Goal: Feedback & Contribution: Leave review/rating

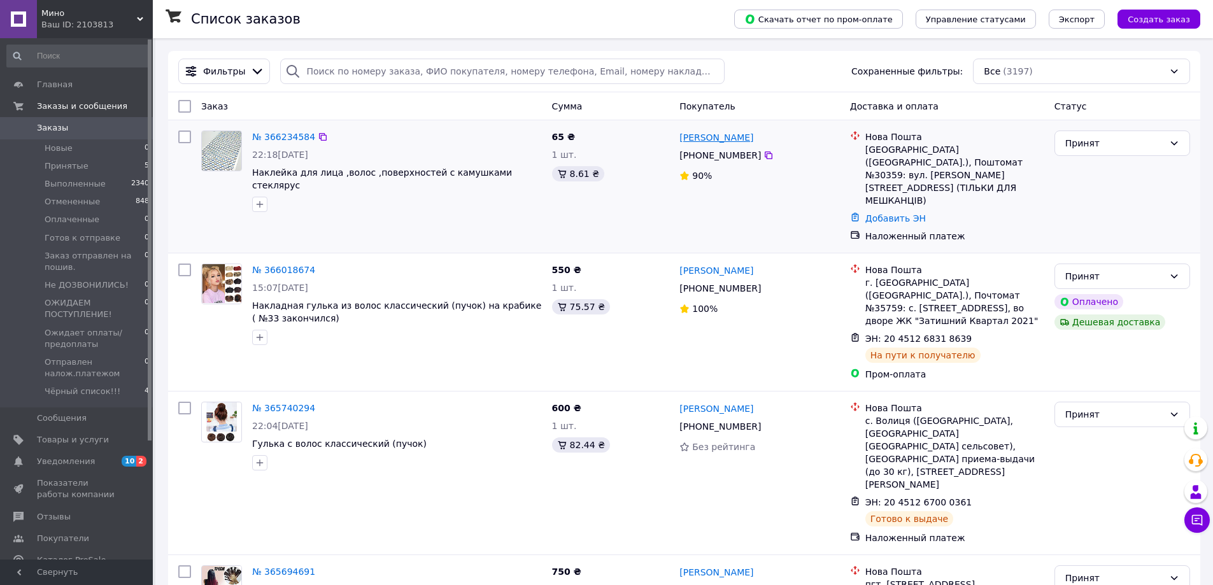
click at [717, 143] on link "[PERSON_NAME]" at bounding box center [716, 137] width 74 height 13
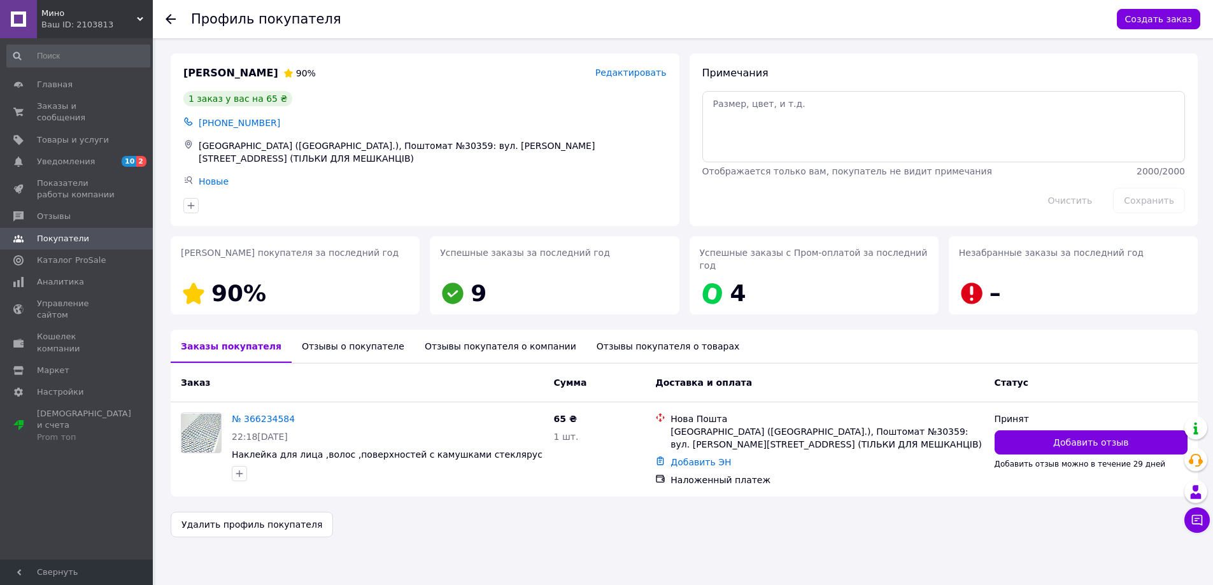
scroll to position [28, 0]
click at [378, 339] on div "Отзывы о покупателе" at bounding box center [353, 346] width 123 height 33
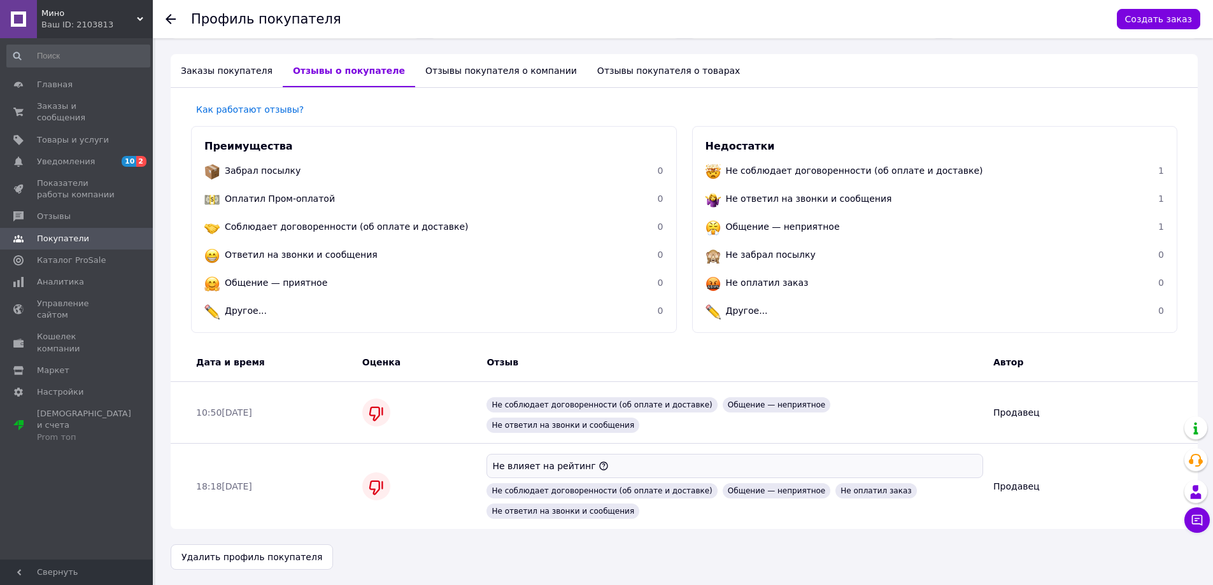
scroll to position [0, 0]
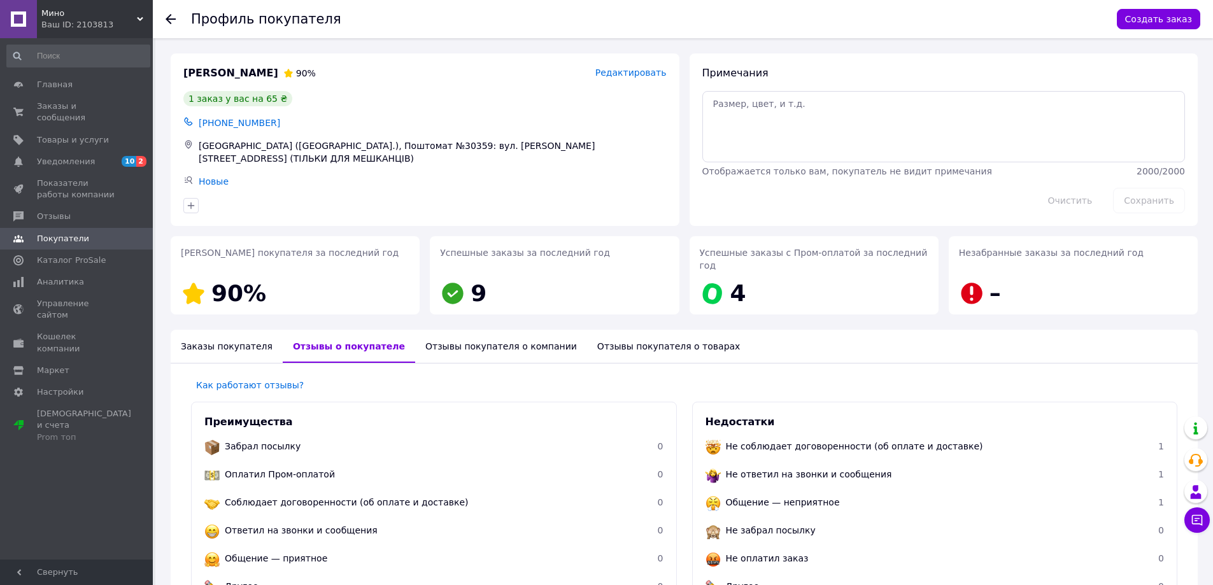
click at [173, 21] on icon at bounding box center [171, 19] width 10 height 10
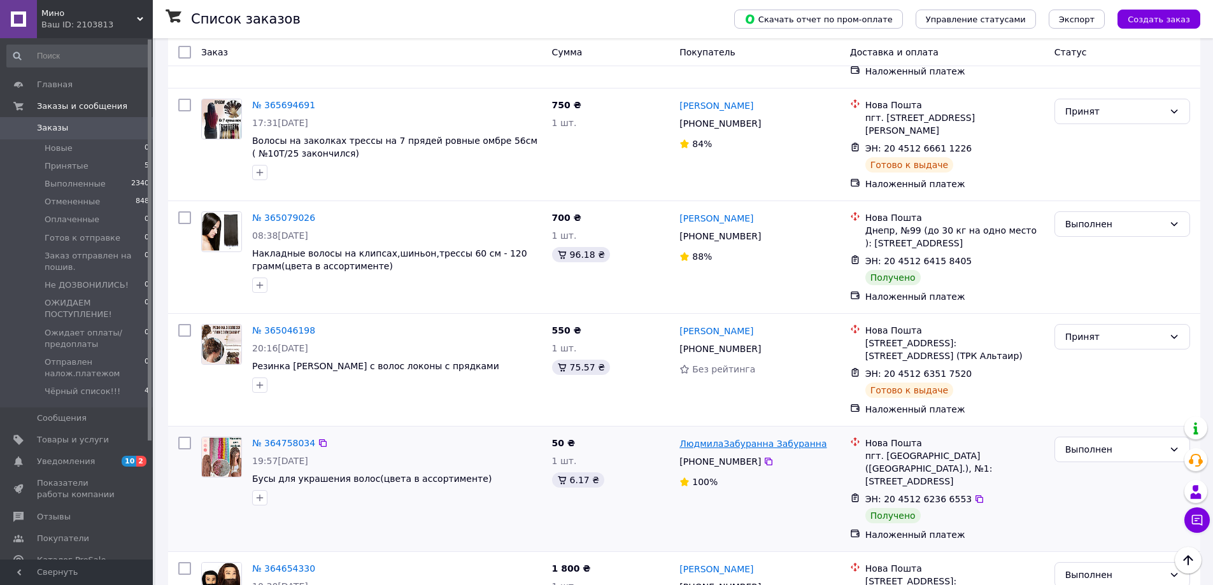
scroll to position [700, 0]
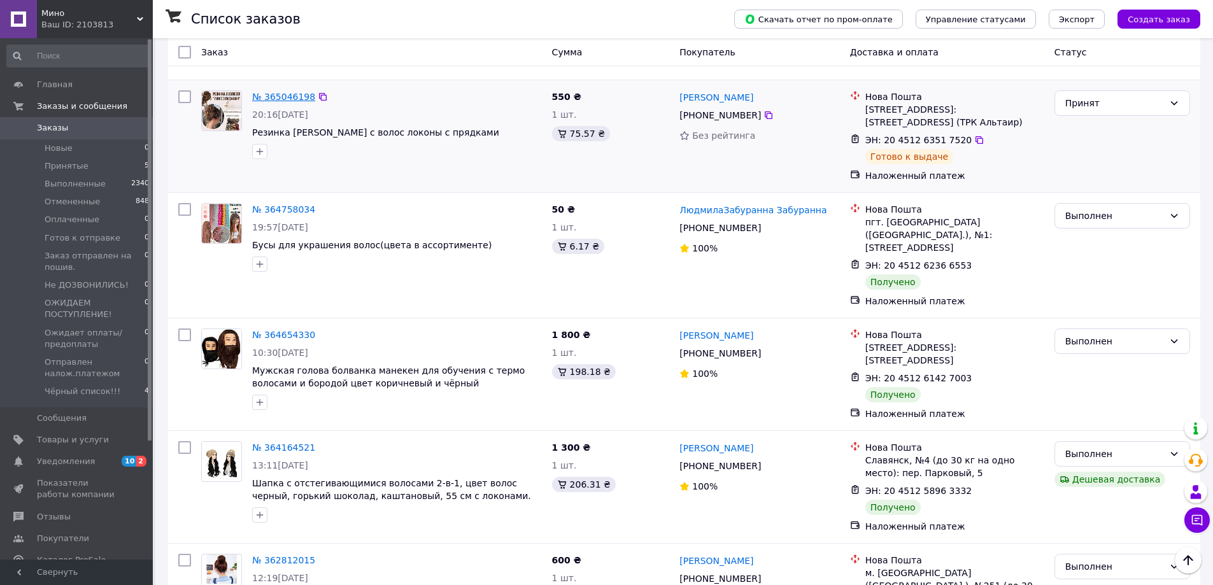
click at [273, 102] on link "№ 365046198" at bounding box center [283, 97] width 63 height 10
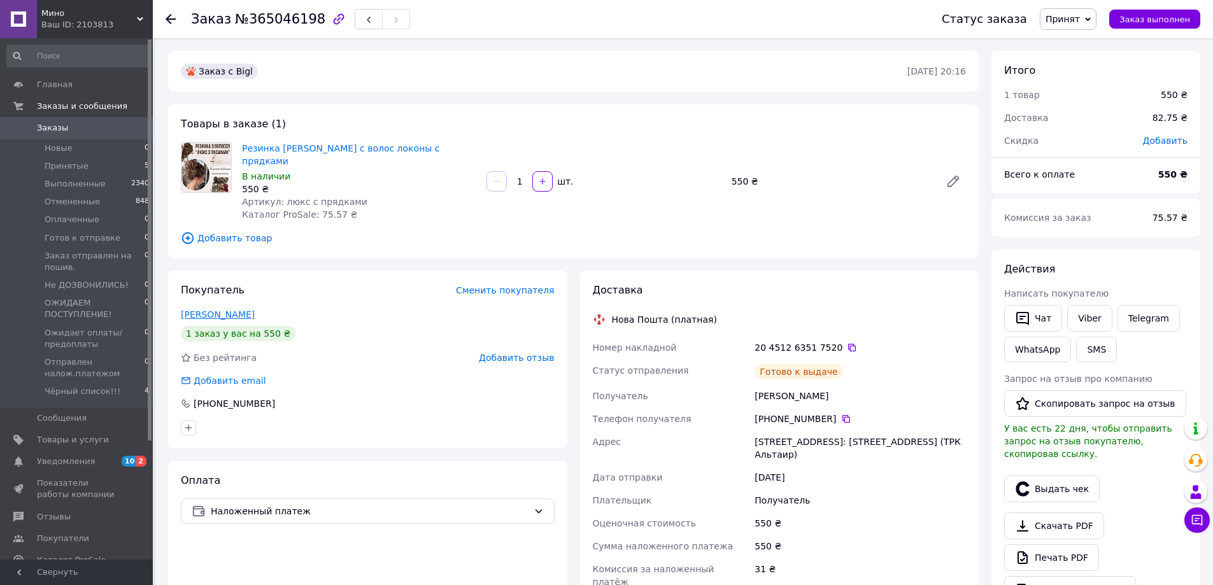
click at [234, 320] on link "БОЙКО СВЕТЛАНА" at bounding box center [218, 314] width 74 height 10
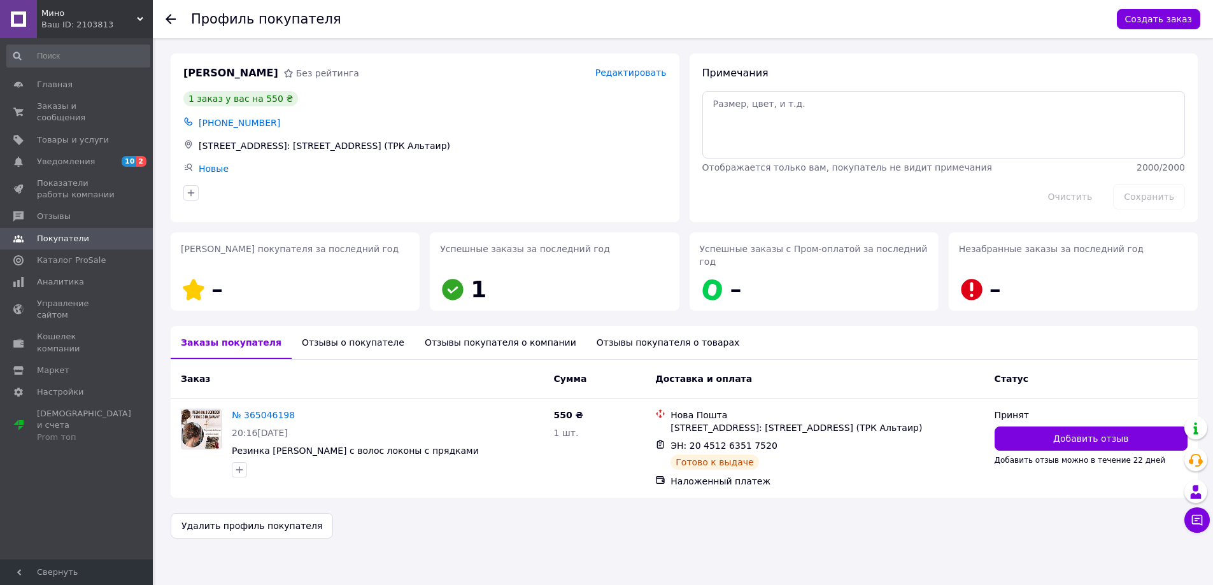
click at [358, 355] on div "Отзывы о покупателе" at bounding box center [353, 342] width 123 height 33
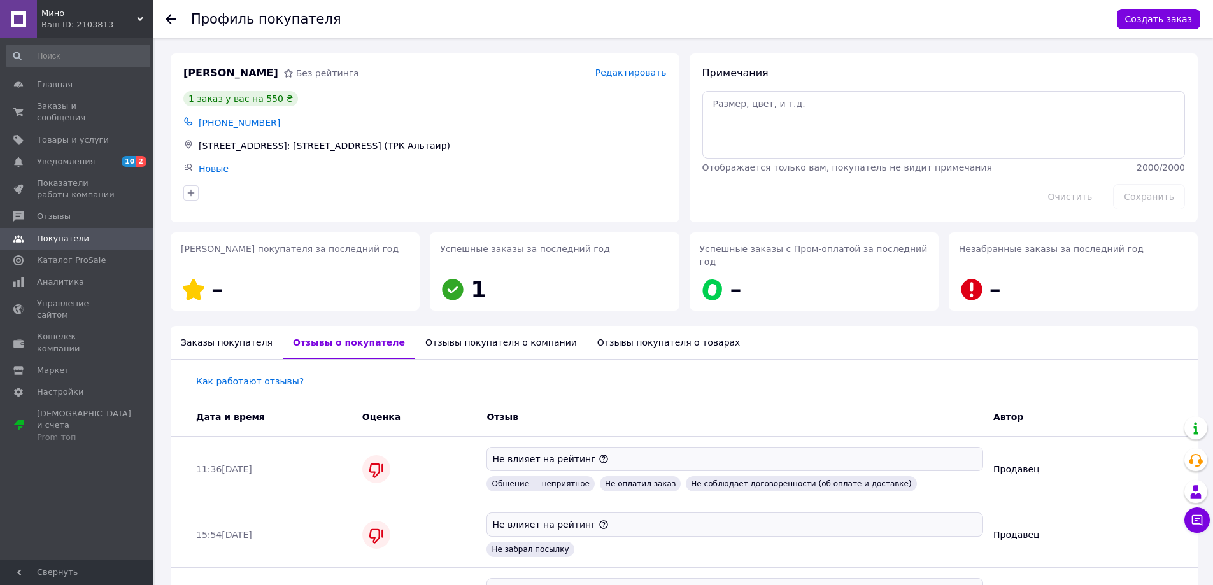
click at [169, 13] on div at bounding box center [171, 19] width 10 height 13
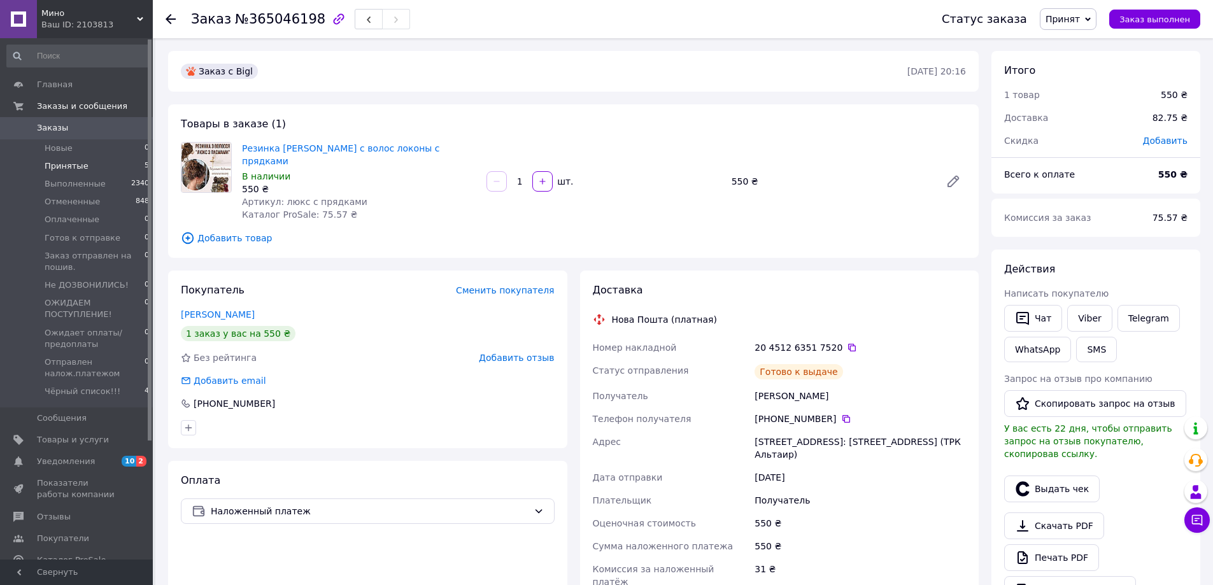
click at [62, 167] on span "Принятые" at bounding box center [67, 165] width 44 height 11
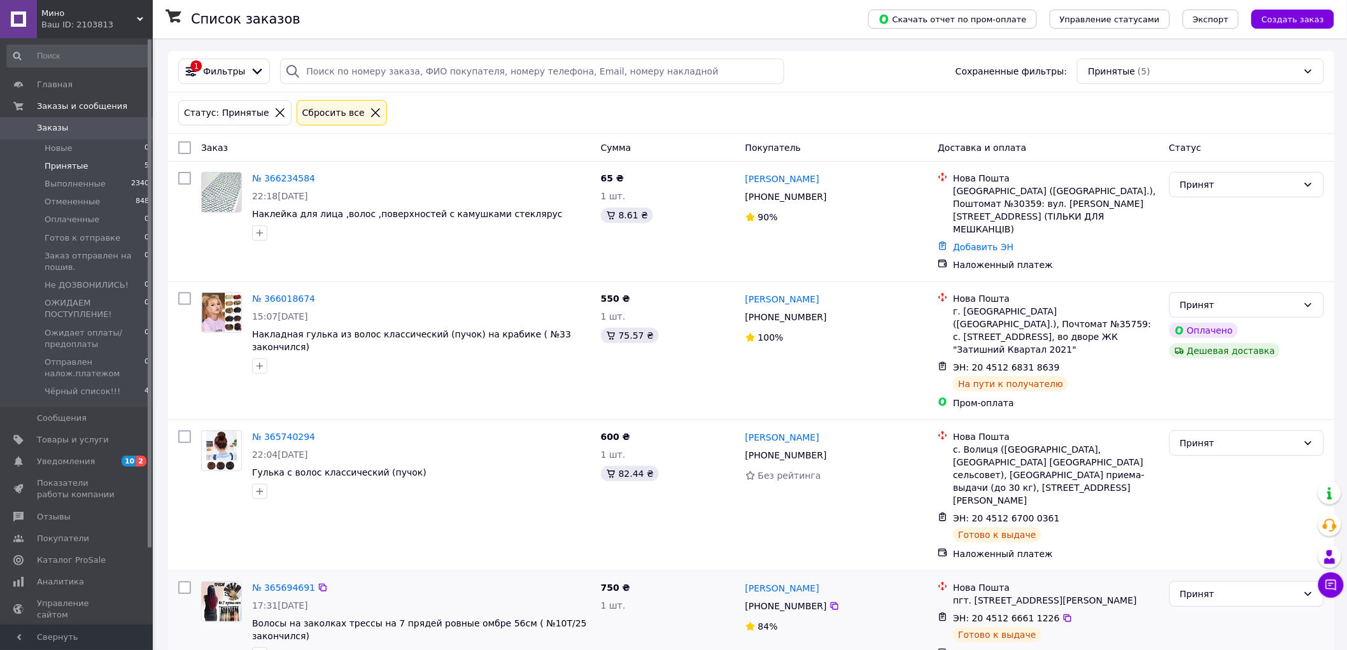
scroll to position [246, 0]
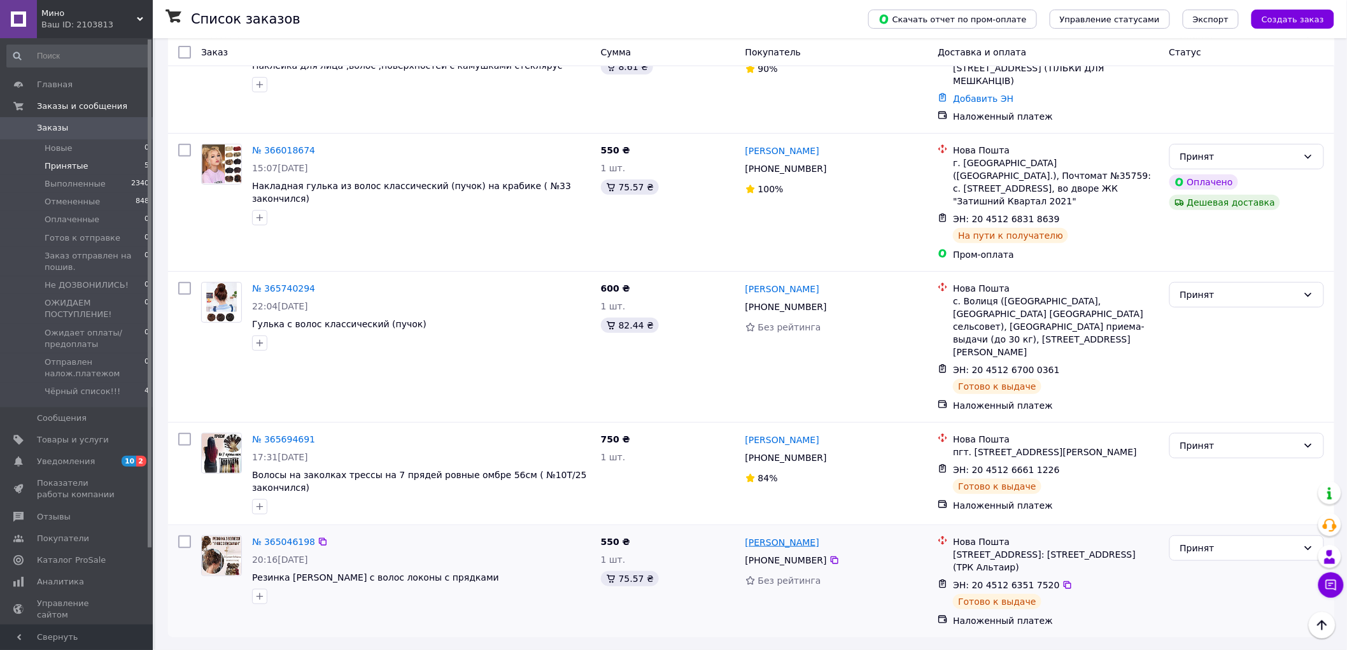
click at [778, 536] on link "[PERSON_NAME]" at bounding box center [783, 542] width 74 height 13
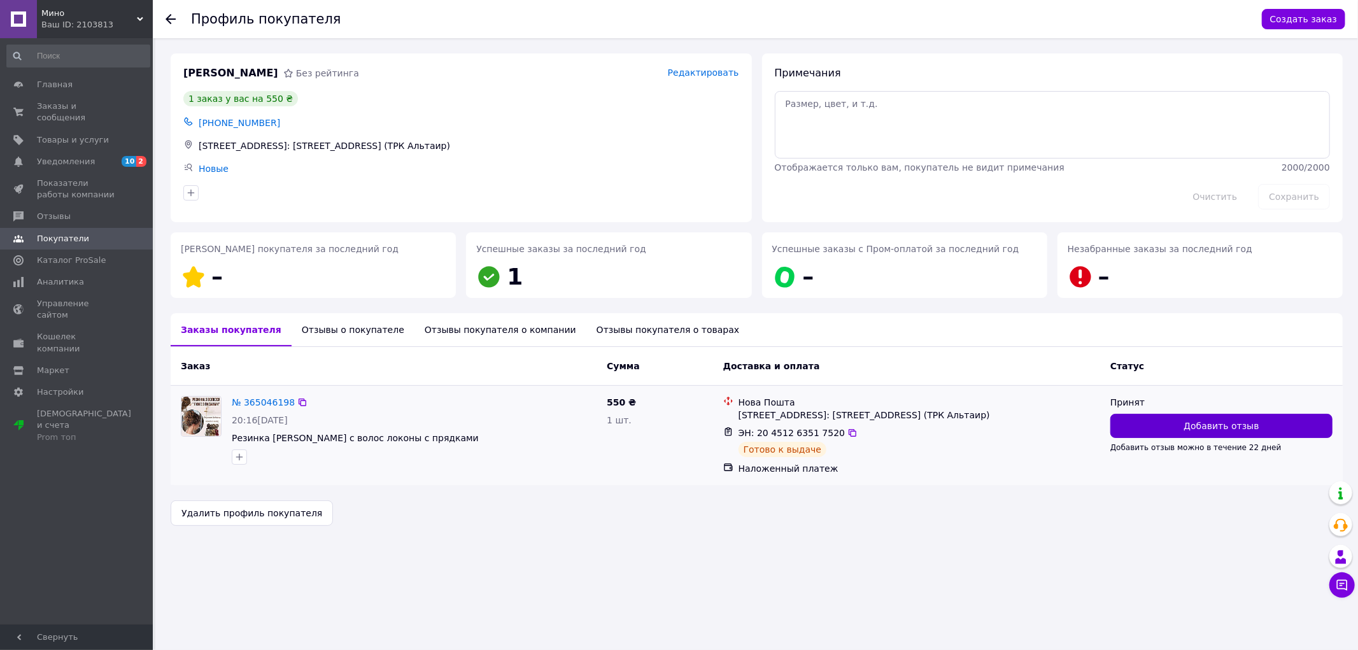
click at [1222, 432] on span "Добавить отзыв" at bounding box center [1221, 426] width 75 height 13
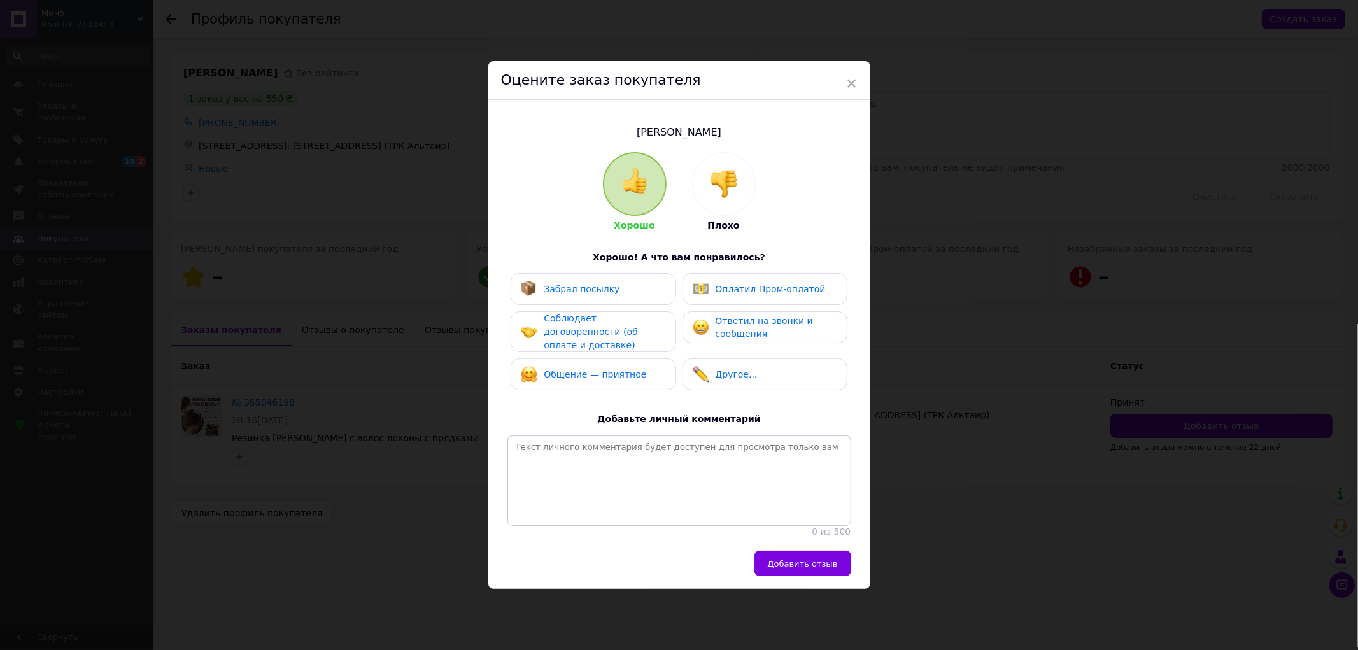
click at [733, 170] on img at bounding box center [724, 184] width 28 height 28
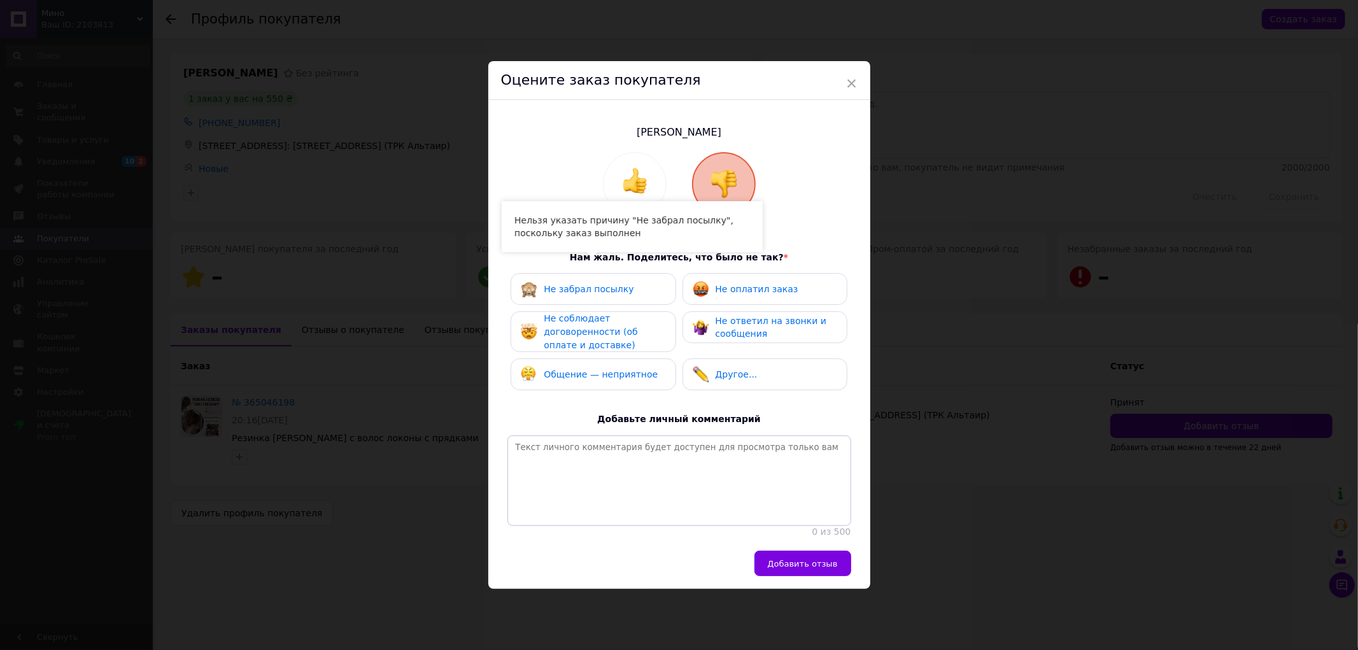
click at [594, 285] on span "Не забрал посылку" at bounding box center [589, 289] width 90 height 10
click at [600, 284] on span "Не забрал посылку" at bounding box center [589, 289] width 90 height 10
click at [600, 287] on span "Не забрал посылку" at bounding box center [589, 289] width 90 height 10
click at [856, 62] on div "Оцените заказ покупателя" at bounding box center [679, 80] width 382 height 39
click at [848, 73] on span "×" at bounding box center [851, 84] width 11 height 22
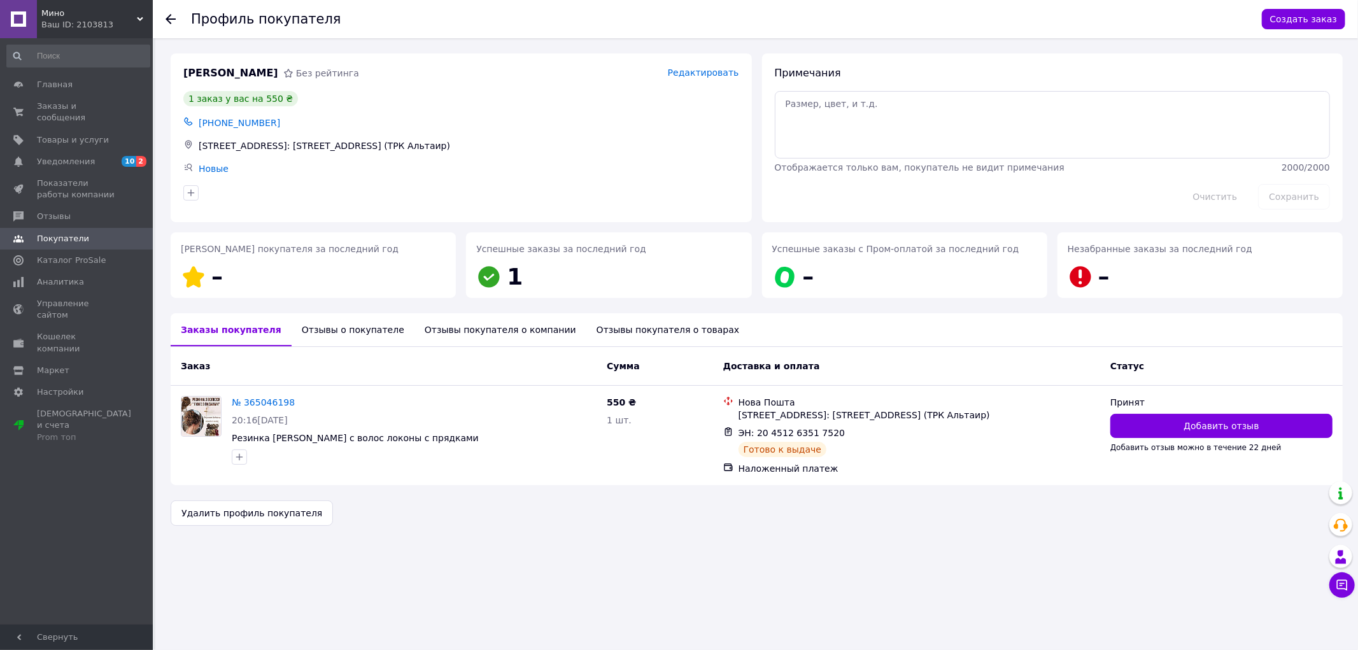
click at [173, 9] on div at bounding box center [178, 19] width 25 height 38
click at [171, 17] on icon at bounding box center [171, 19] width 10 height 10
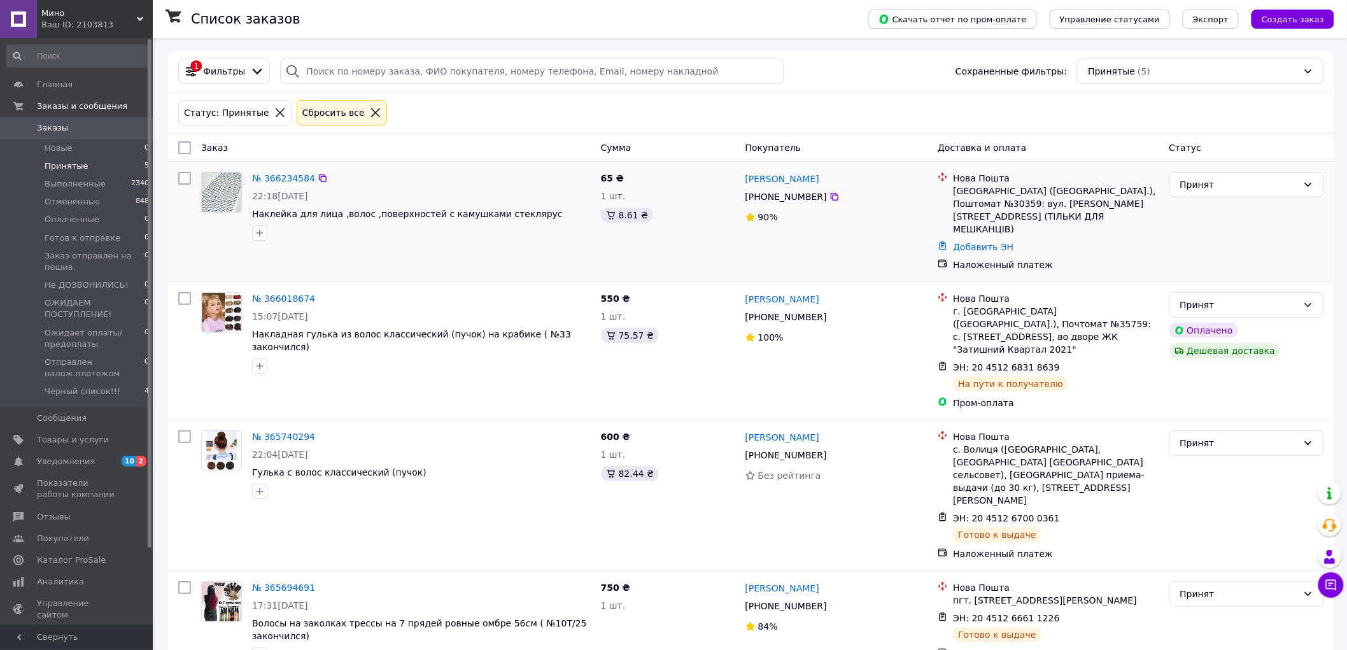
scroll to position [246, 0]
